Goal: Transaction & Acquisition: Book appointment/travel/reservation

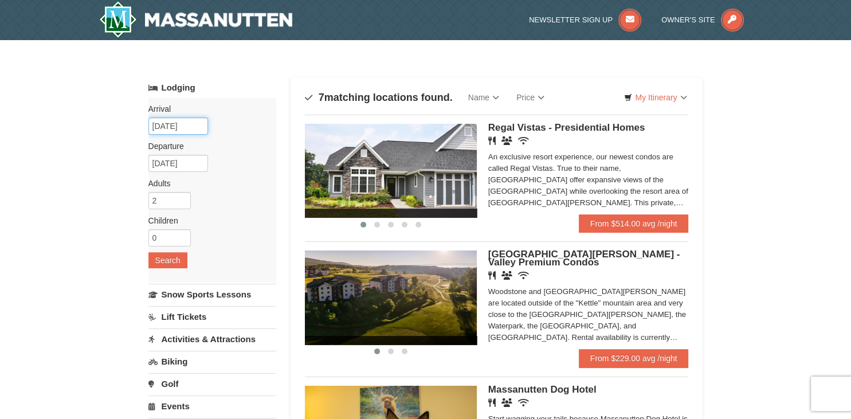
click at [184, 127] on input "10/11/2025" at bounding box center [178, 125] width 60 height 17
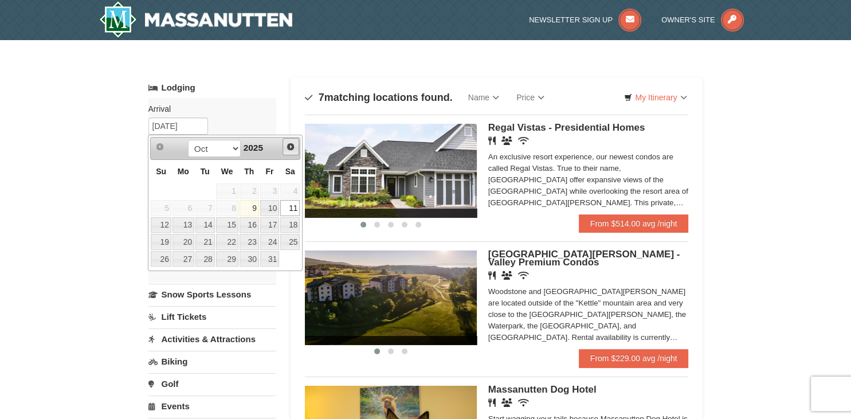
click at [291, 145] on span "Next" at bounding box center [290, 146] width 9 height 9
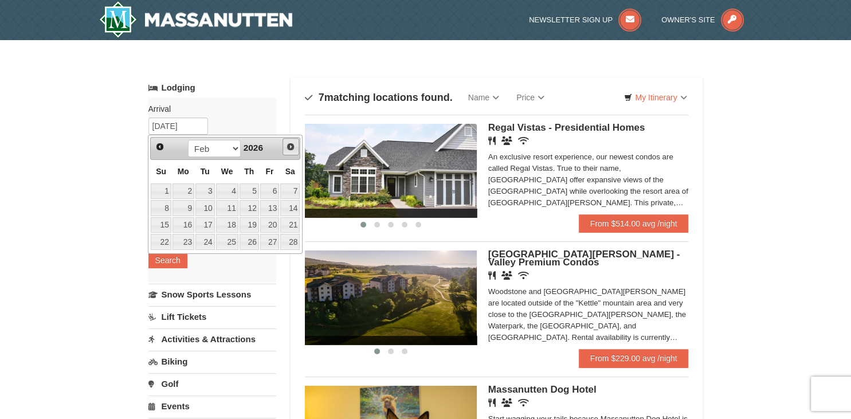
click at [291, 145] on span "Next" at bounding box center [290, 146] width 9 height 9
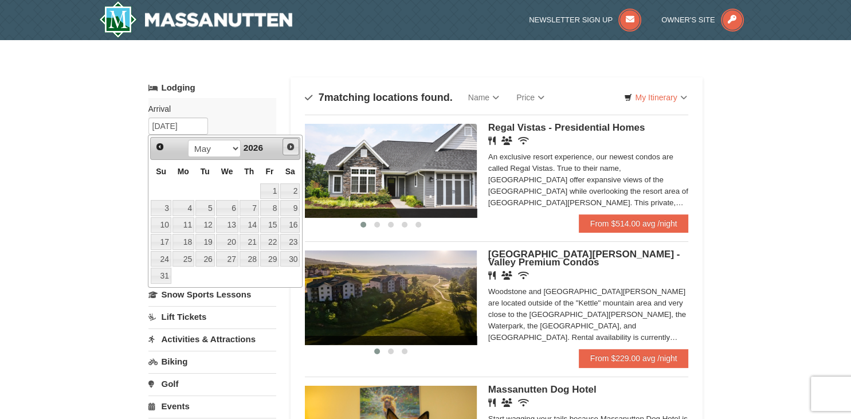
click at [291, 145] on span "Next" at bounding box center [290, 146] width 9 height 9
click at [158, 143] on span "Prev" at bounding box center [159, 146] width 9 height 9
click at [189, 240] on link "22" at bounding box center [183, 242] width 22 height 16
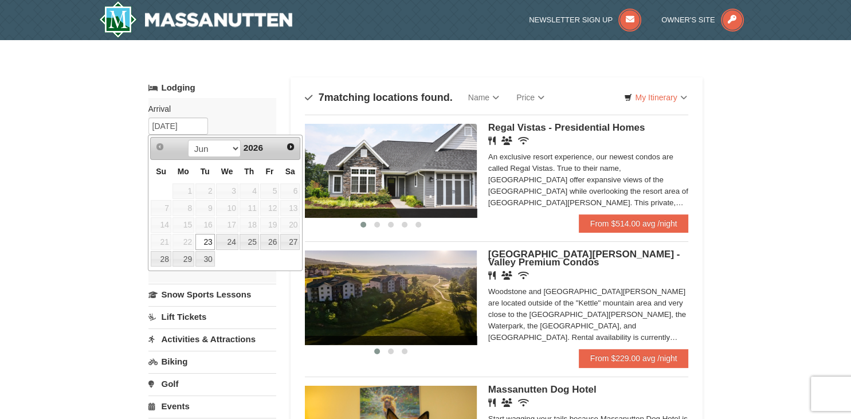
type input "06/22/2026"
type input "06/23/2026"
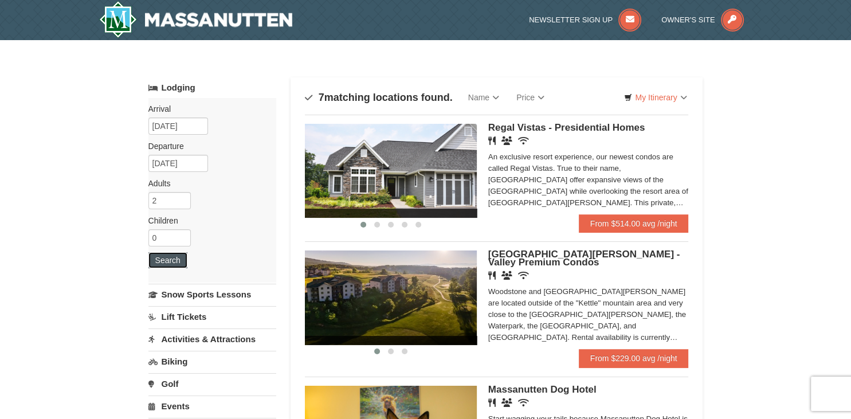
click at [179, 261] on button "Search" at bounding box center [167, 260] width 39 height 16
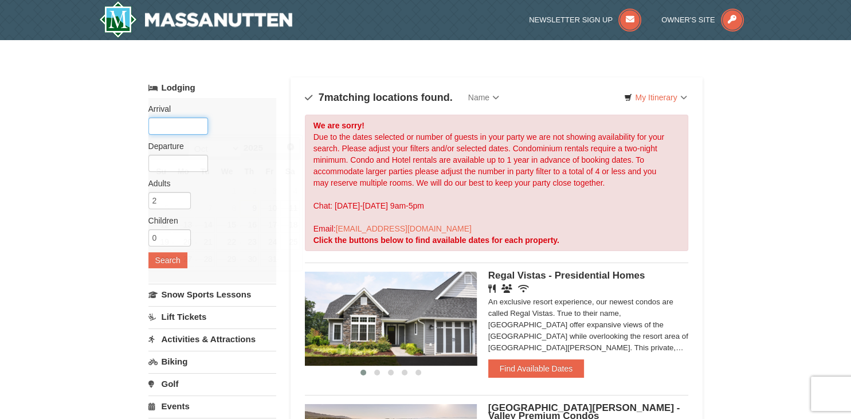
click at [182, 125] on input "text" at bounding box center [178, 125] width 60 height 17
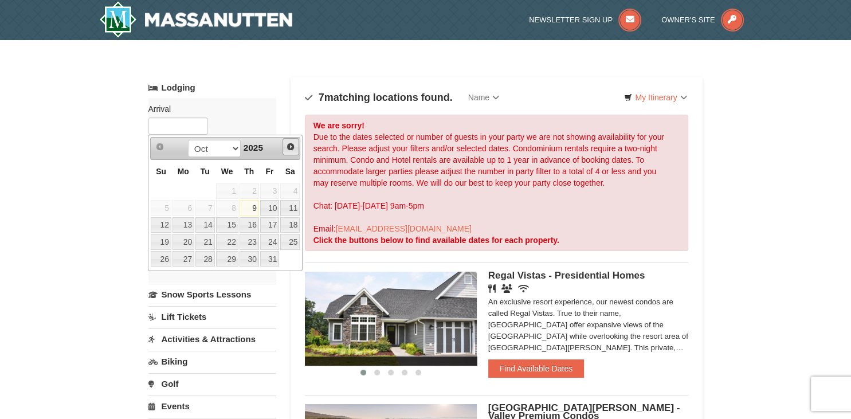
click at [290, 144] on span "Next" at bounding box center [290, 146] width 9 height 9
click at [190, 227] on link "15" at bounding box center [183, 225] width 22 height 16
type input "[DATE]"
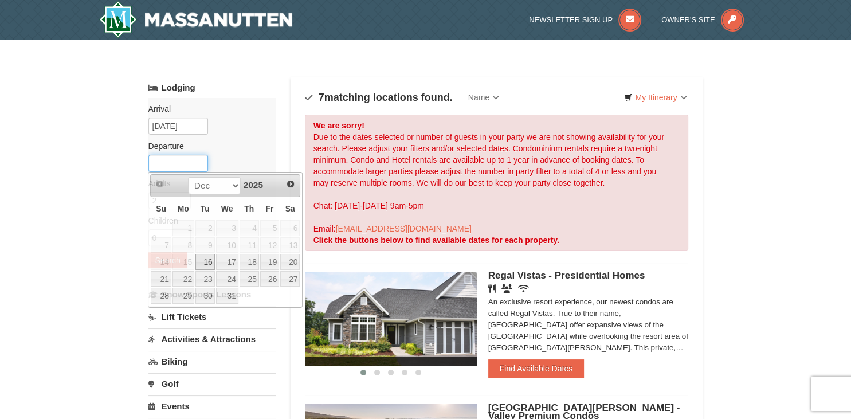
click at [181, 168] on input "text" at bounding box center [178, 163] width 60 height 17
click at [244, 262] on link "18" at bounding box center [248, 262] width 19 height 16
type input "[DATE]"
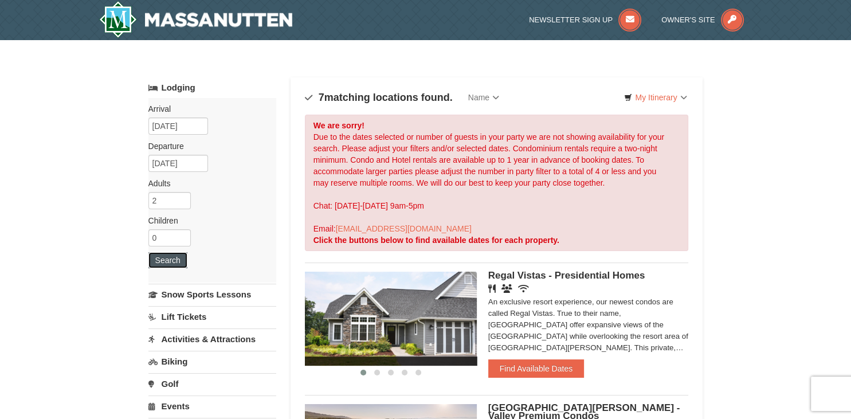
click at [175, 260] on button "Search" at bounding box center [167, 260] width 39 height 16
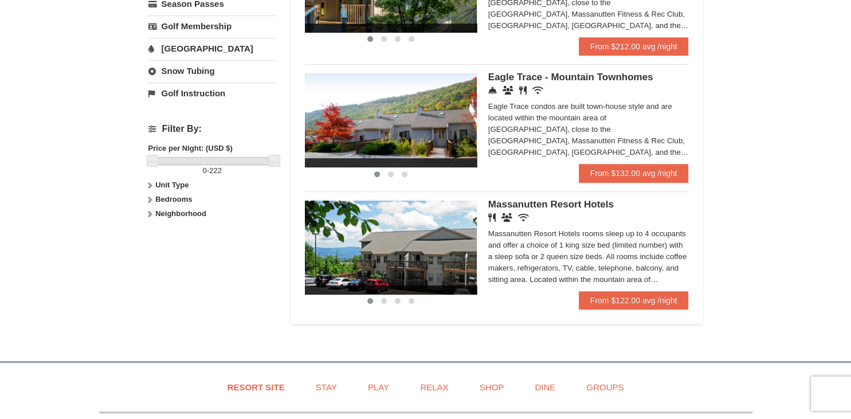
scroll to position [483, 0]
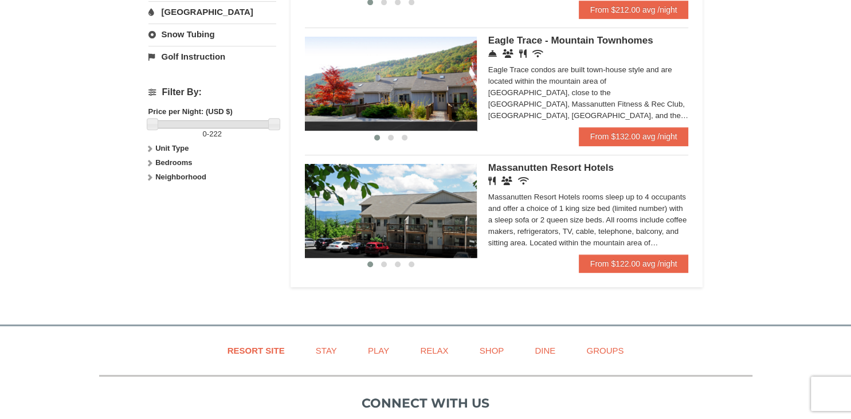
click at [470, 82] on img at bounding box center [391, 84] width 172 height 94
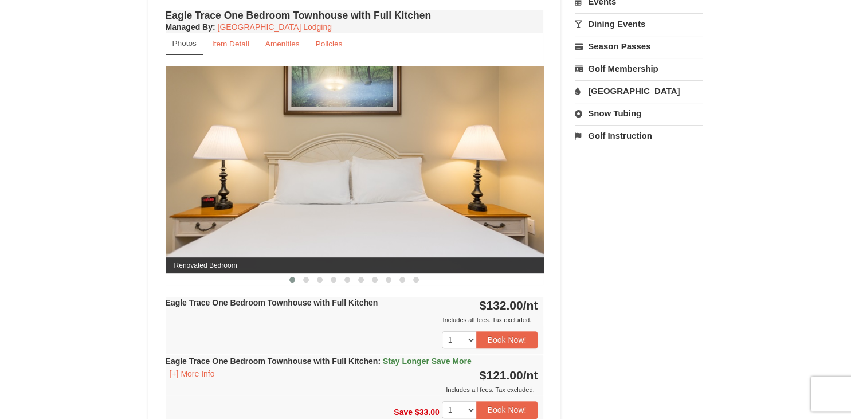
scroll to position [483, 0]
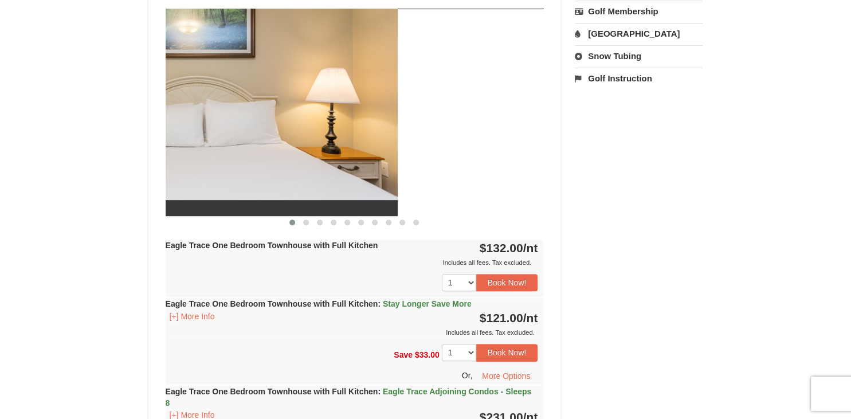
drag, startPoint x: 444, startPoint y: 136, endPoint x: 140, endPoint y: 149, distance: 304.4
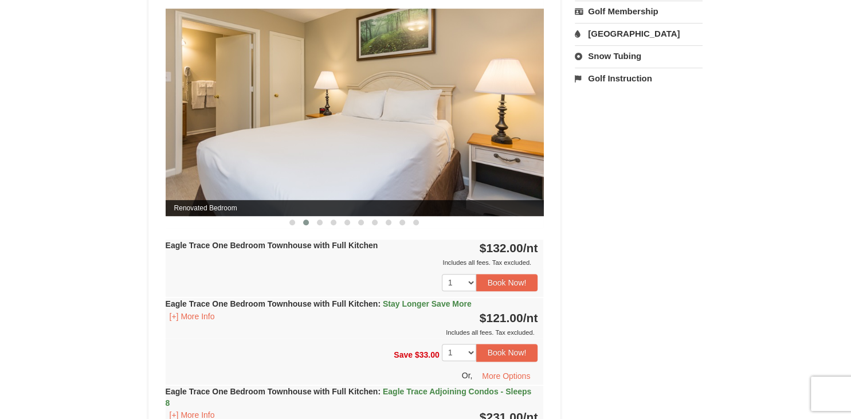
drag, startPoint x: 436, startPoint y: 136, endPoint x: 193, endPoint y: 139, distance: 243.4
click at [186, 137] on img at bounding box center [355, 112] width 378 height 207
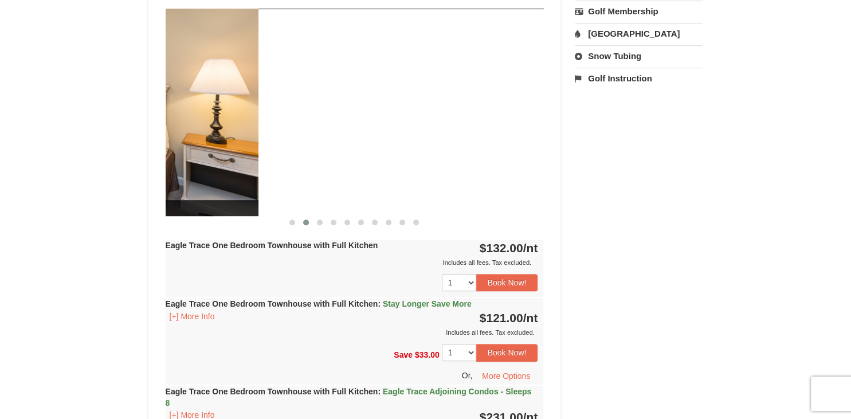
drag, startPoint x: 469, startPoint y: 113, endPoint x: 129, endPoint y: 116, distance: 340.2
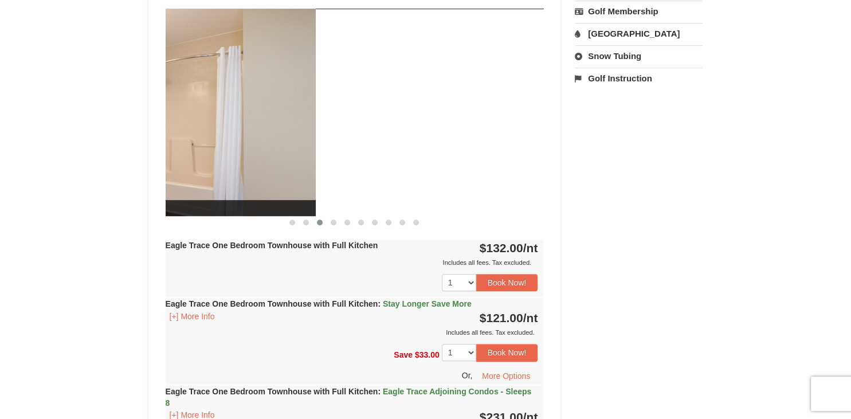
drag, startPoint x: 497, startPoint y: 122, endPoint x: 136, endPoint y: 133, distance: 361.0
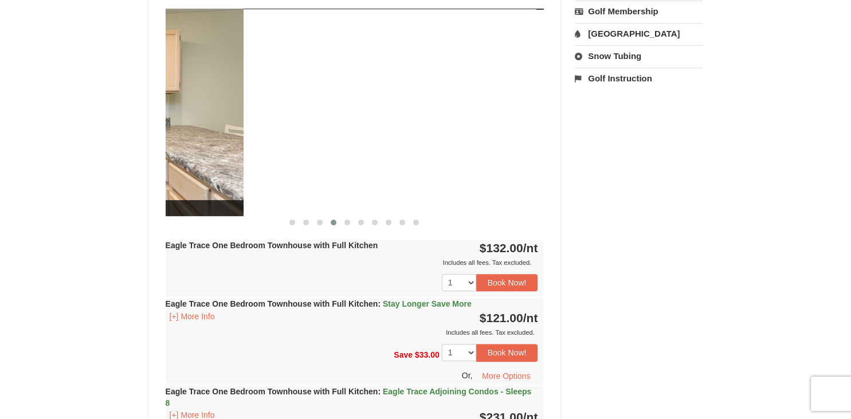
drag, startPoint x: 491, startPoint y: 125, endPoint x: 130, endPoint y: 132, distance: 361.5
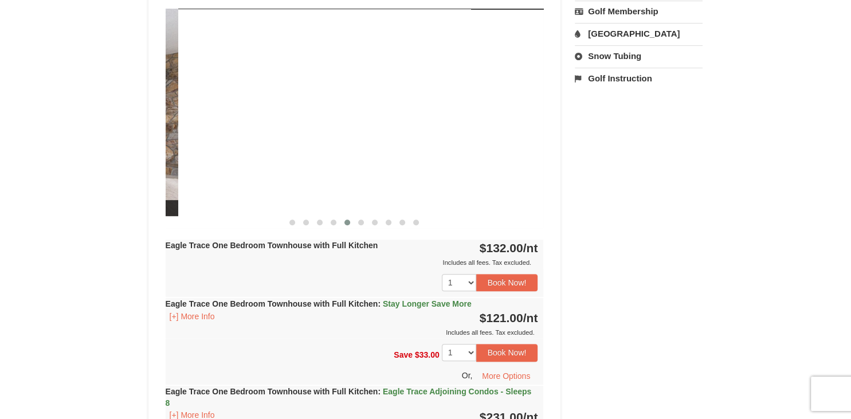
drag, startPoint x: 495, startPoint y: 128, endPoint x: 100, endPoint y: 144, distance: 395.0
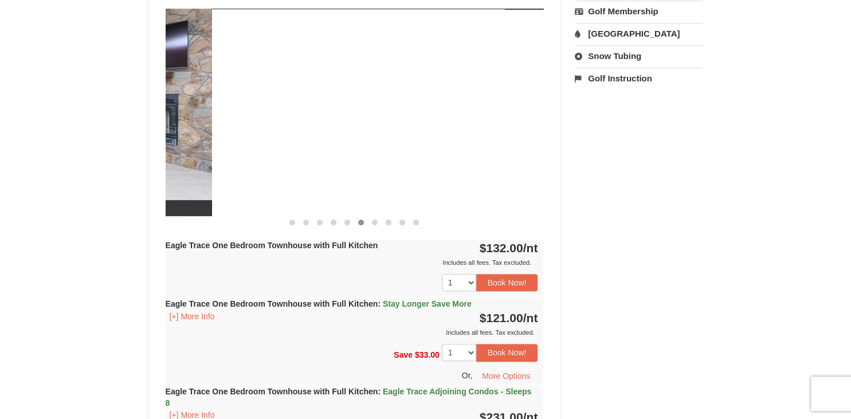
drag, startPoint x: 510, startPoint y: 125, endPoint x: 112, endPoint y: 141, distance: 397.8
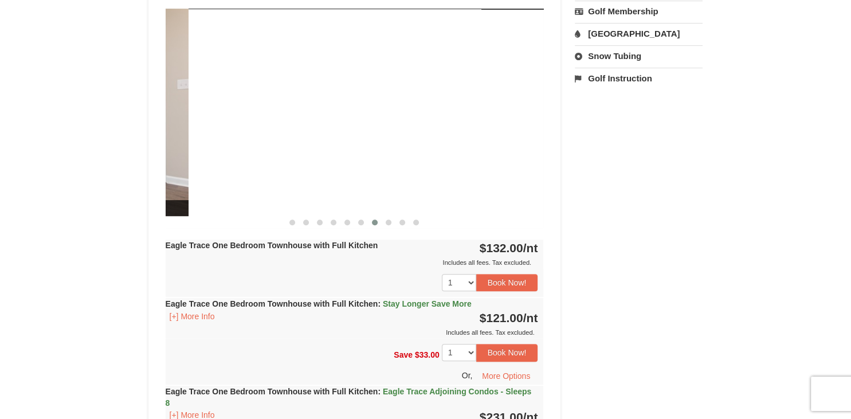
drag, startPoint x: 512, startPoint y: 135, endPoint x: 141, endPoint y: 155, distance: 371.7
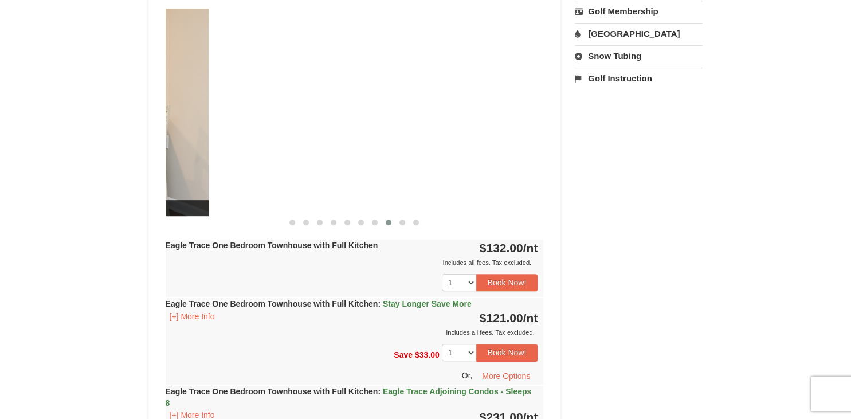
drag, startPoint x: 508, startPoint y: 134, endPoint x: 90, endPoint y: 149, distance: 418.4
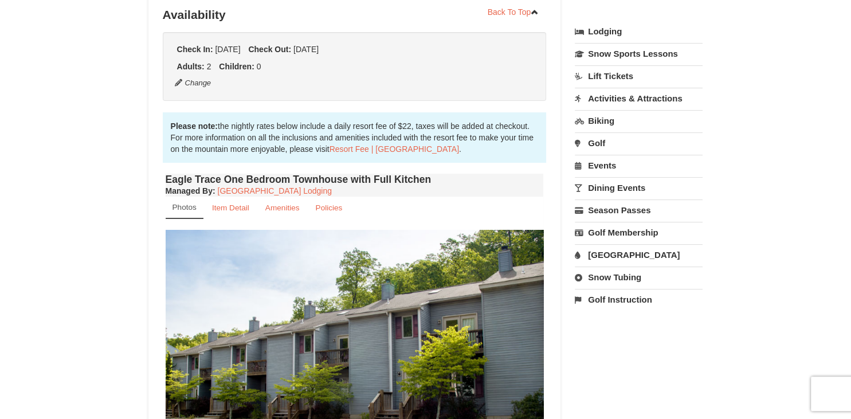
scroll to position [242, 0]
